Goal: Obtain resource: Download file/media

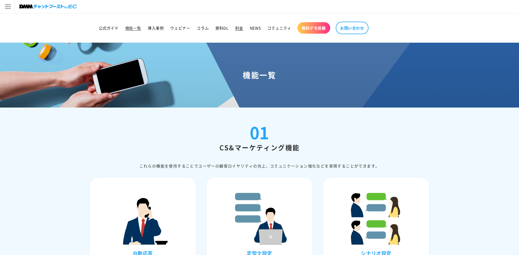
click at [234, 28] on link "料金" at bounding box center [239, 27] width 14 height 11
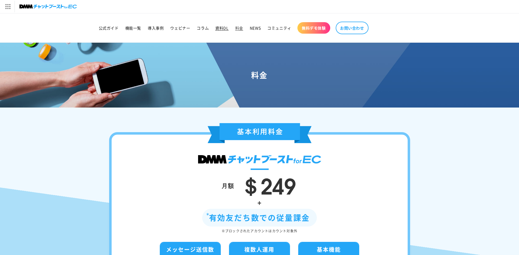
click at [220, 28] on span "資料DL" at bounding box center [221, 27] width 13 height 5
